Goal: Task Accomplishment & Management: Manage account settings

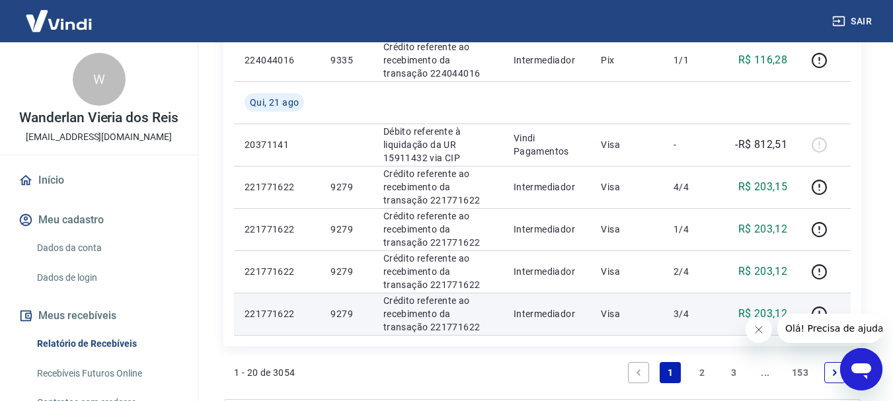
scroll to position [1186, 0]
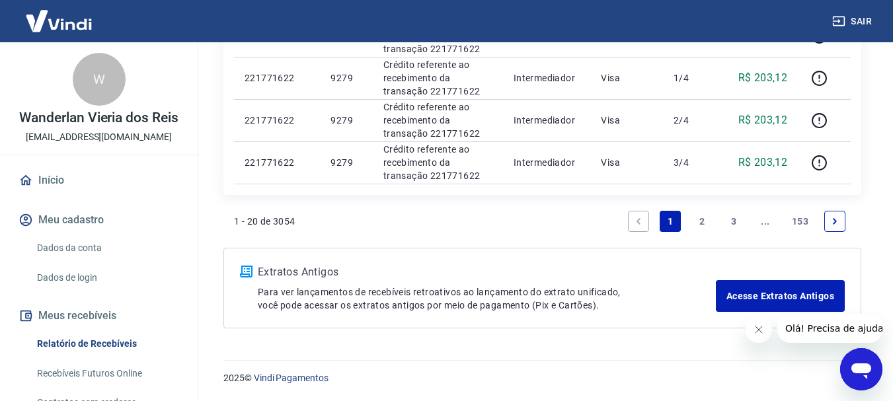
click at [701, 221] on link "2" at bounding box center [701, 221] width 21 height 21
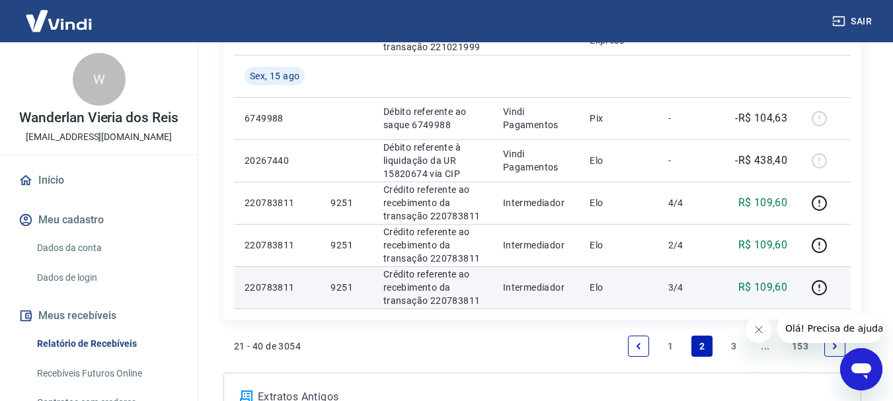
scroll to position [991, 0]
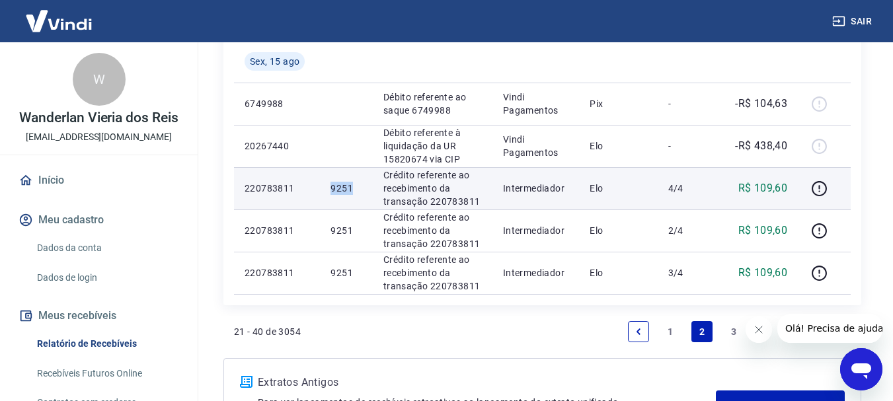
drag, startPoint x: 331, startPoint y: 186, endPoint x: 363, endPoint y: 186, distance: 31.7
click at [363, 186] on td "9251" at bounding box center [346, 188] width 52 height 42
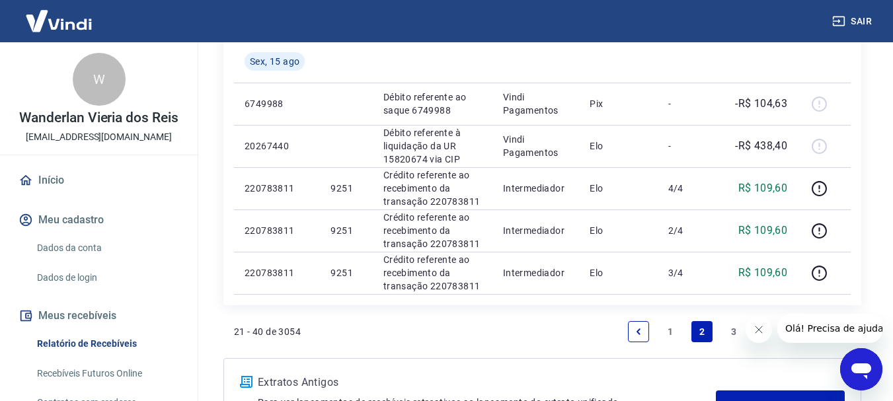
click at [665, 328] on link "1" at bounding box center [670, 331] width 21 height 21
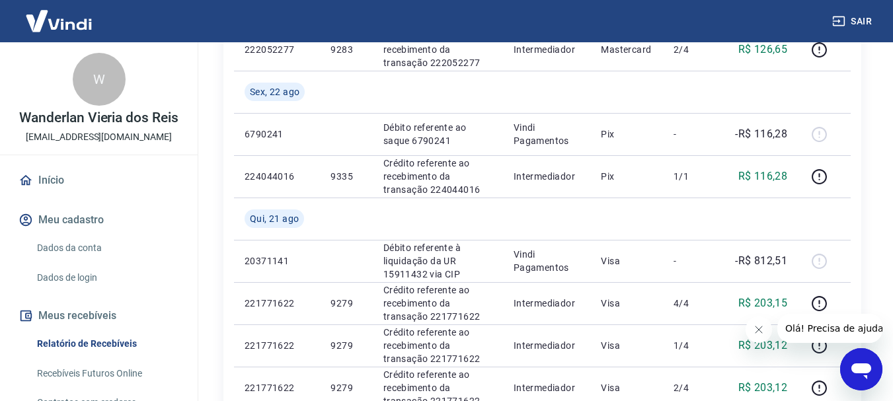
scroll to position [925, 0]
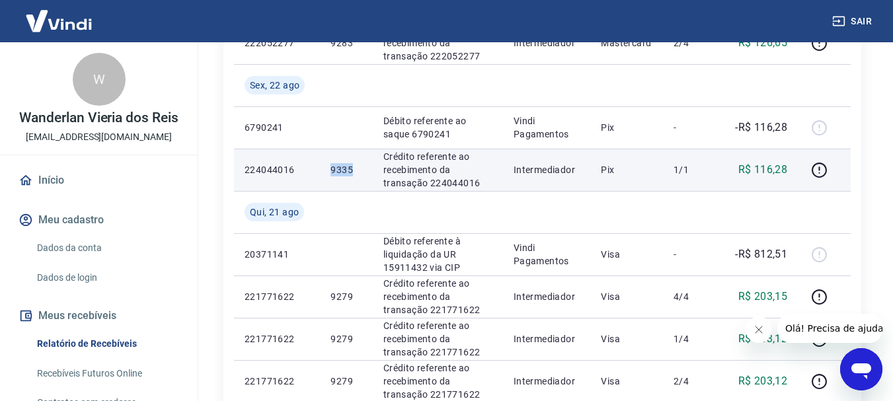
drag, startPoint x: 331, startPoint y: 168, endPoint x: 362, endPoint y: 168, distance: 31.1
click at [362, 168] on td "9335" at bounding box center [346, 170] width 52 height 42
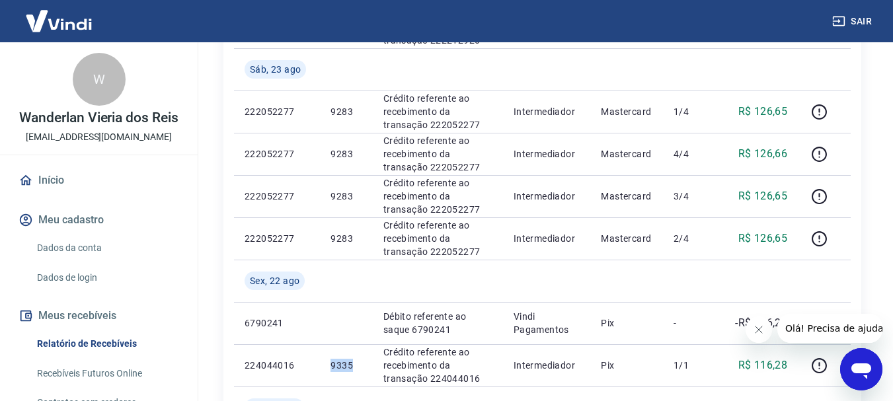
scroll to position [727, 0]
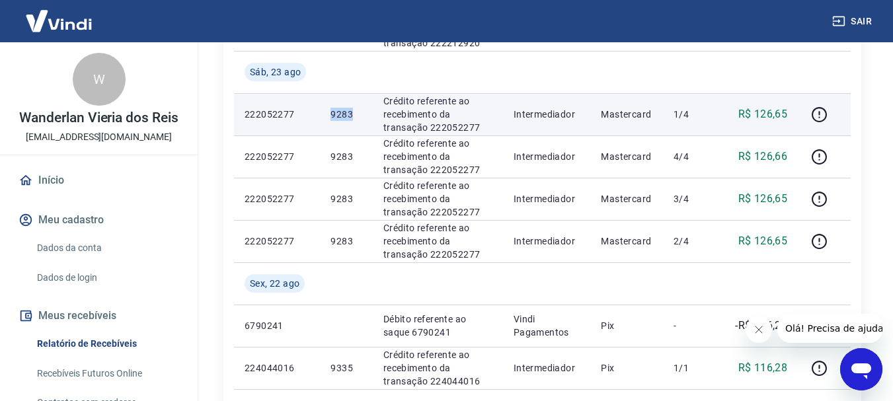
click at [356, 114] on td "9283" at bounding box center [346, 114] width 52 height 42
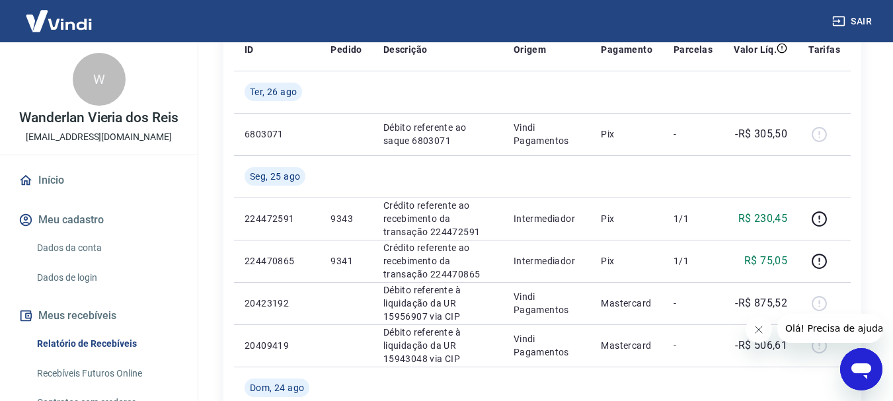
scroll to position [198, 0]
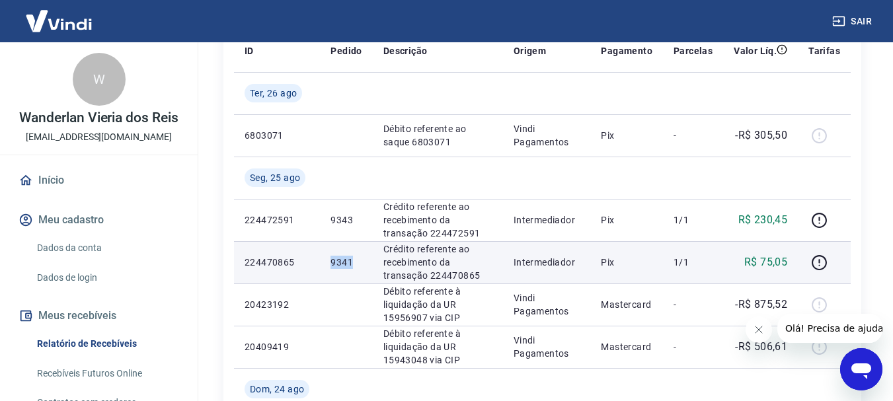
drag, startPoint x: 328, startPoint y: 263, endPoint x: 360, endPoint y: 262, distance: 32.4
click at [360, 262] on td "9341" at bounding box center [346, 262] width 52 height 42
